Goal: Find specific page/section: Find specific page/section

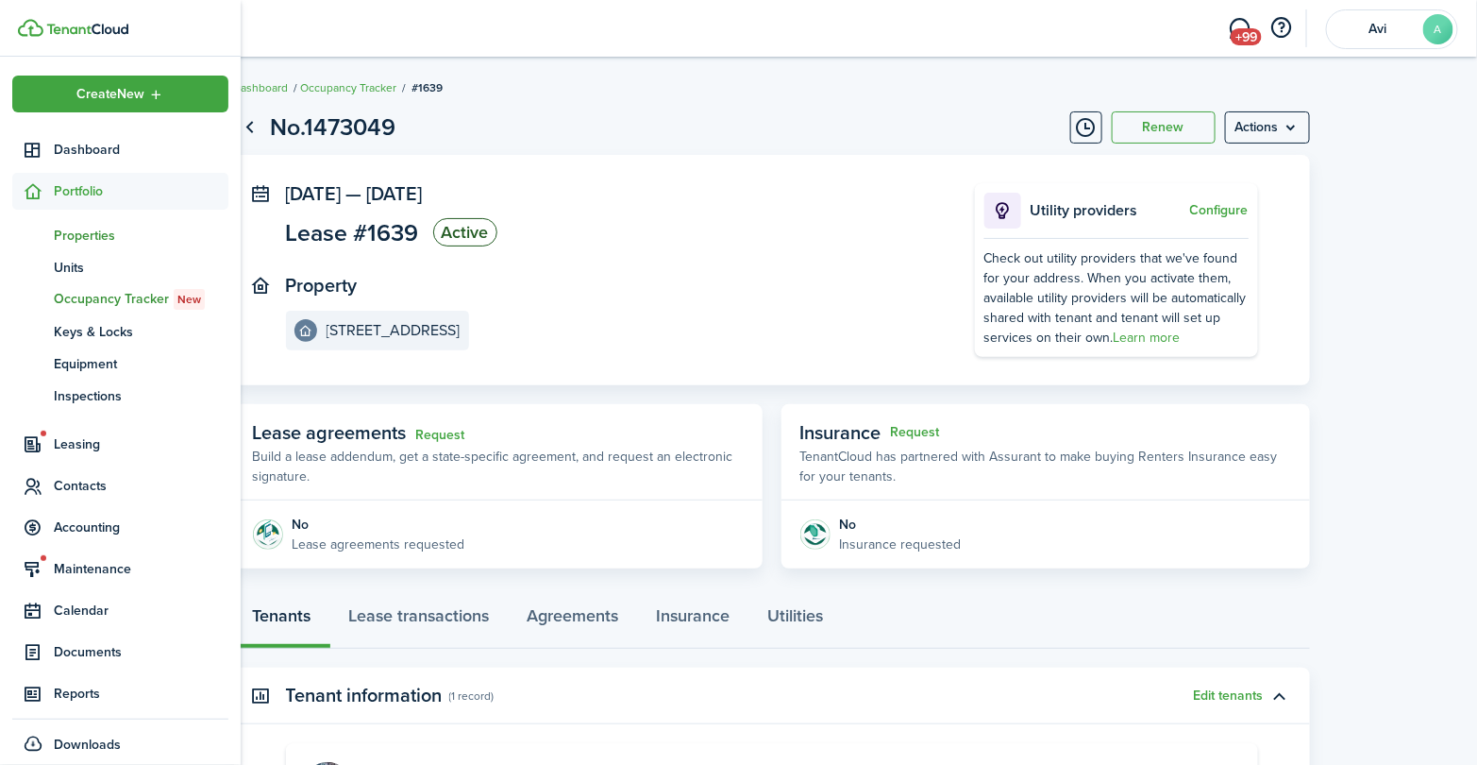
click at [82, 244] on span "Properties" at bounding box center [141, 236] width 175 height 20
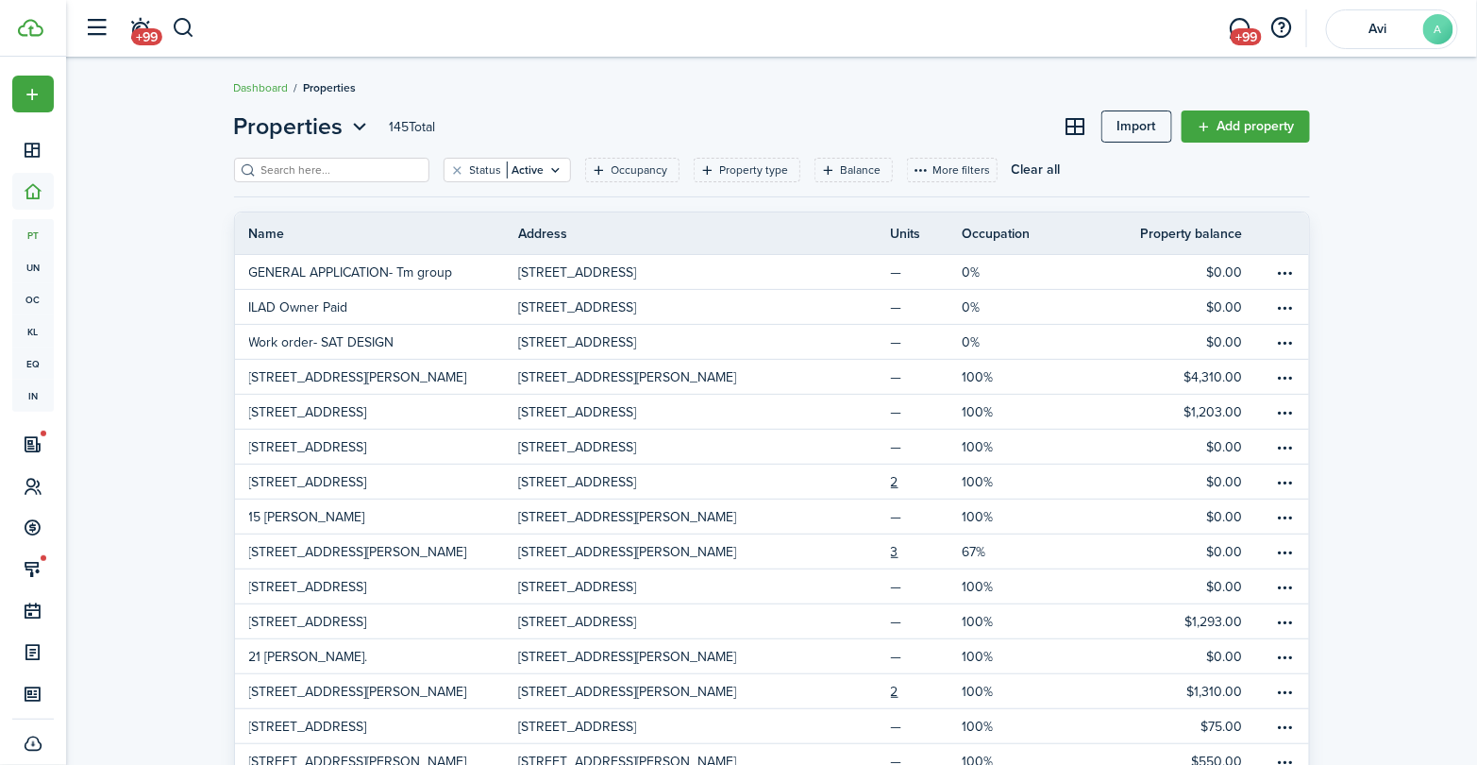
click at [191, 29] on button "button" at bounding box center [184, 28] width 24 height 32
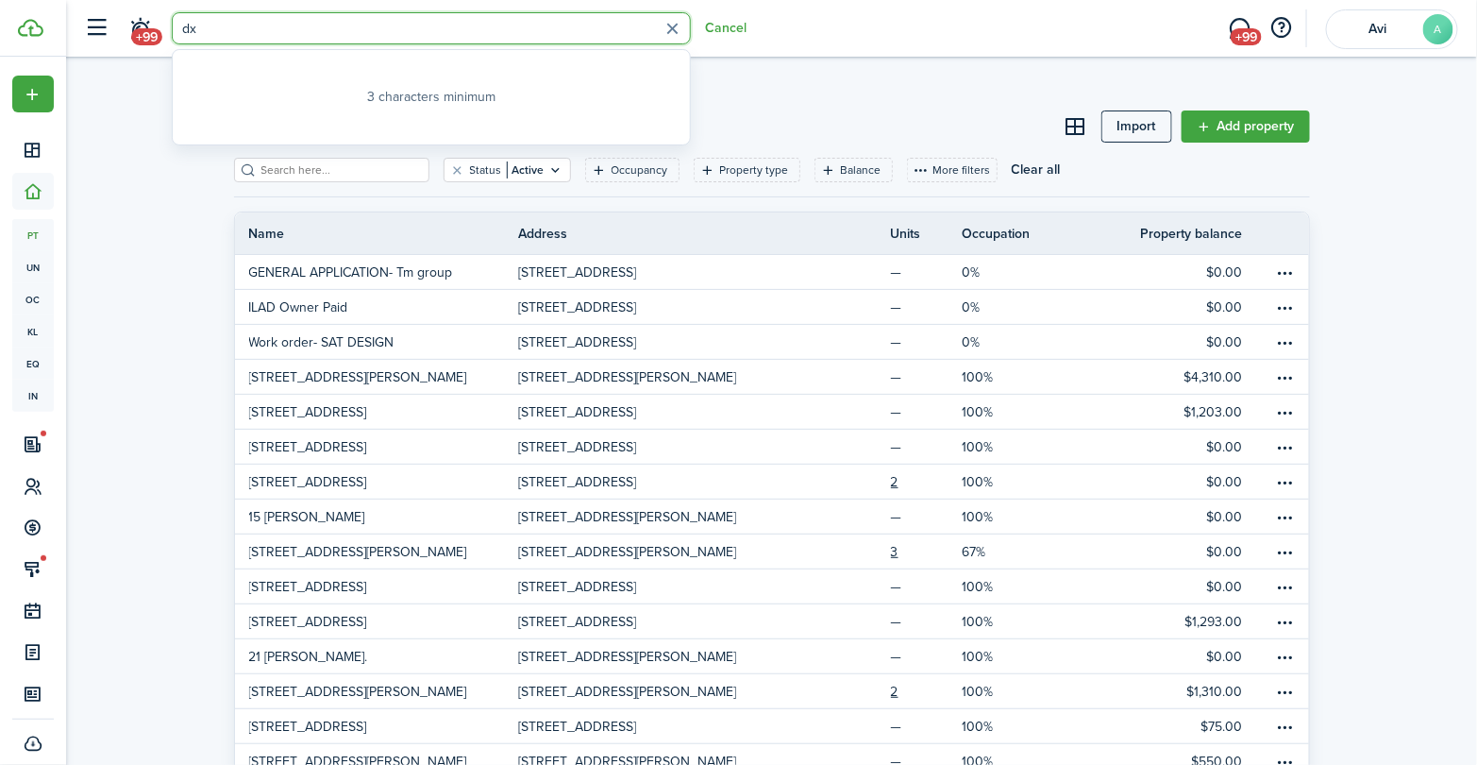
type input "d"
type input "darnill"
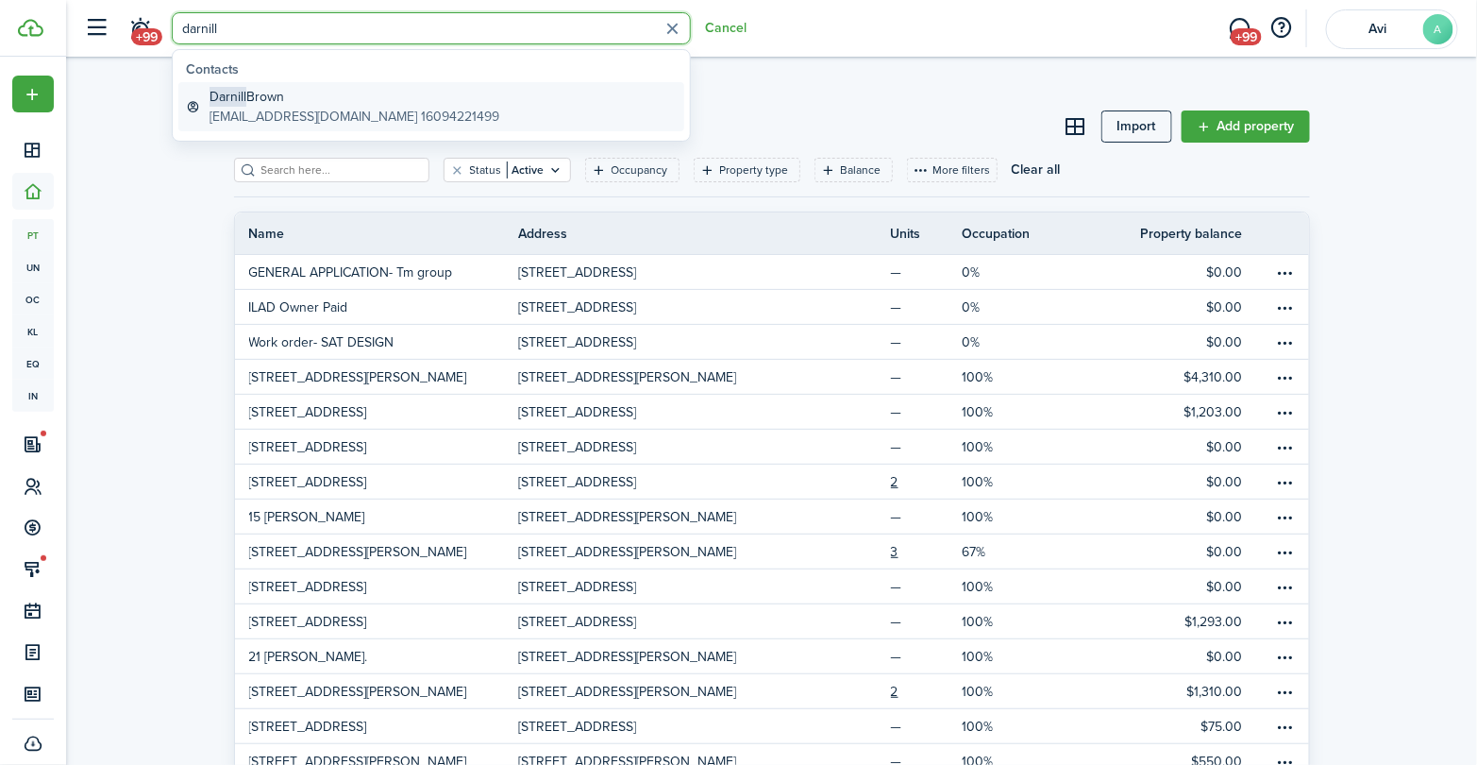
click at [407, 120] on link "[PERSON_NAME] [EMAIL_ADDRESS][DOMAIN_NAME] 16094221499" at bounding box center [431, 106] width 506 height 49
